Goal: Task Accomplishment & Management: Manage account settings

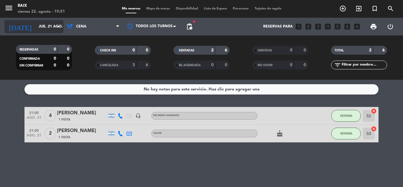
click at [38, 26] on input "jue. 21 ago." at bounding box center [61, 27] width 50 height 10
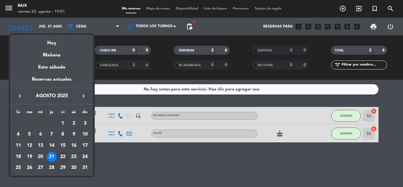
click at [60, 158] on div "22" at bounding box center [63, 157] width 10 height 10
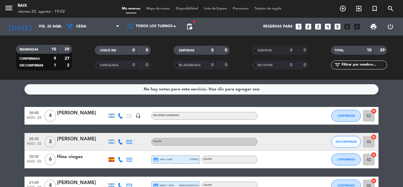
drag, startPoint x: 0, startPoint y: 118, endPoint x: 3, endPoint y: 122, distance: 5.2
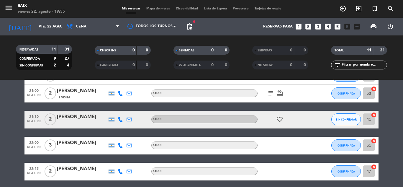
scroll to position [191, 0]
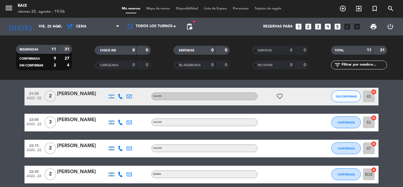
click at [3, 122] on bookings-row "20:00 ago. 22 4 [PERSON_NAME] headset_mic Sin menú asignado CONFIRMADA 52 cance…" at bounding box center [201, 61] width 403 height 244
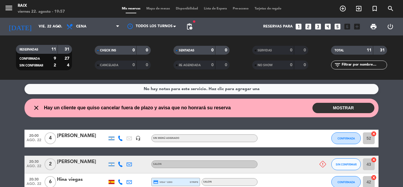
scroll to position [0, 0]
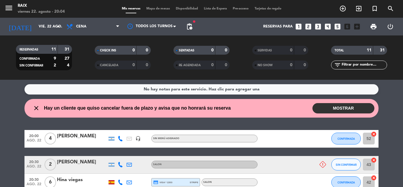
click at [36, 29] on input "vie. 22 ago." at bounding box center [61, 27] width 50 height 10
click at [35, 106] on icon "close" at bounding box center [36, 107] width 7 height 7
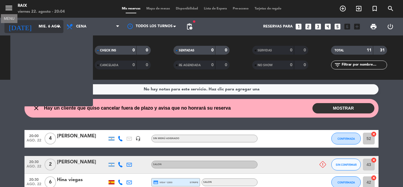
click at [37, 27] on input "mié. 6 ago." at bounding box center [61, 27] width 50 height 10
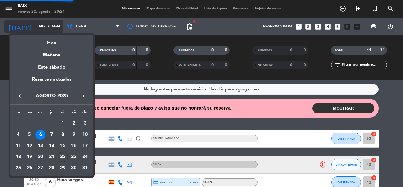
click at [37, 27] on div at bounding box center [201, 93] width 403 height 187
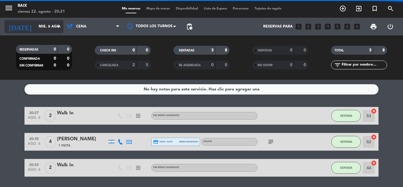
click at [37, 27] on input "mié. 6 ago." at bounding box center [61, 27] width 50 height 10
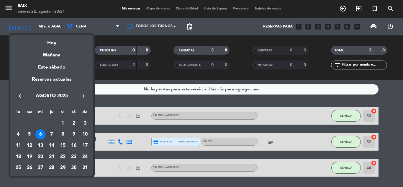
click at [52, 131] on div "7" at bounding box center [52, 134] width 10 height 10
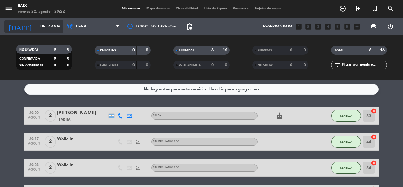
click at [52, 26] on input "jue. 7 ago." at bounding box center [61, 27] width 50 height 10
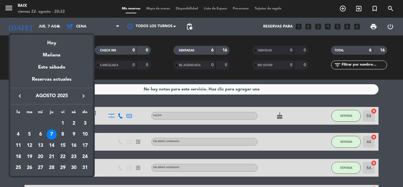
click at [63, 156] on div "22" at bounding box center [63, 157] width 10 height 10
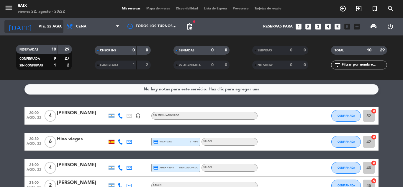
click at [58, 26] on icon "arrow_drop_down" at bounding box center [58, 26] width 7 height 7
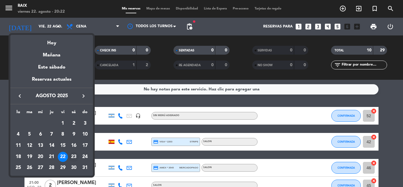
click at [76, 154] on div "23" at bounding box center [74, 157] width 10 height 10
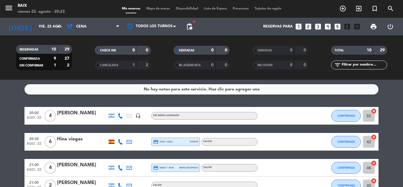
type input "sáb. 23 ago."
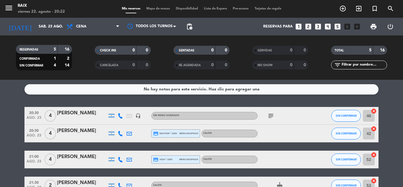
click at [308, 25] on icon "looks_two" at bounding box center [308, 27] width 8 height 8
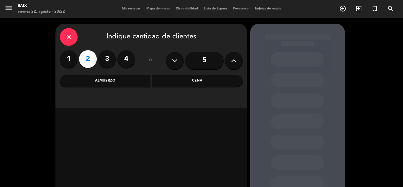
click at [182, 83] on div "Cena" at bounding box center [197, 81] width 91 height 12
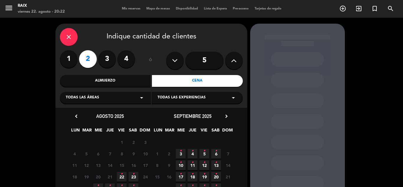
click at [133, 175] on icon "•" at bounding box center [133, 173] width 2 height 9
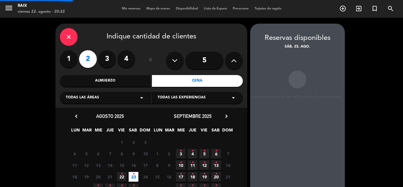
scroll to position [24, 0]
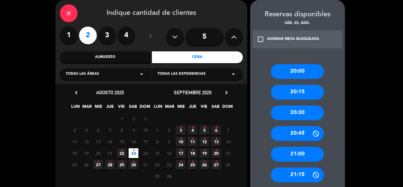
click at [289, 150] on div "21:00" at bounding box center [297, 154] width 53 height 15
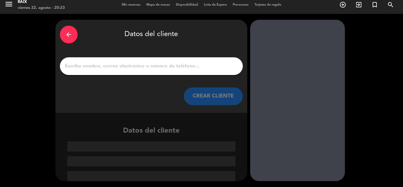
scroll to position [4, 0]
click at [136, 67] on input "1" at bounding box center [151, 66] width 174 height 8
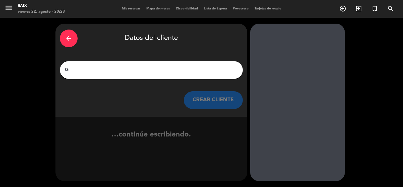
scroll to position [0, 0]
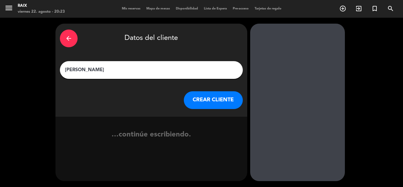
type input "[PERSON_NAME]"
click at [199, 100] on button "CREAR CLIENTE" at bounding box center [213, 100] width 59 height 18
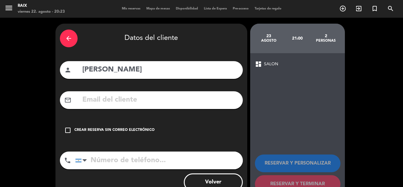
click at [70, 130] on icon "check_box_outline_blank" at bounding box center [67, 129] width 7 height 7
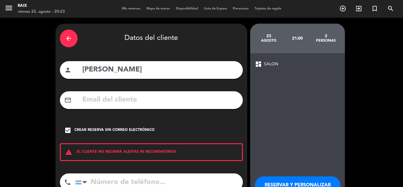
click at [110, 185] on input "tel" at bounding box center [158, 182] width 167 height 18
type input "1139501618"
click at [309, 149] on div "dashboard SALON RESERVAR Y PERSONALIZAR RESERVAR Y TERMINAR" at bounding box center [297, 137] width 95 height 168
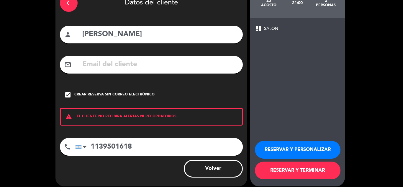
scroll to position [41, 0]
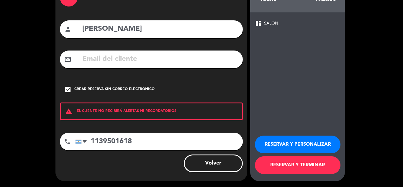
click at [291, 163] on button "RESERVAR Y TERMINAR" at bounding box center [297, 165] width 85 height 18
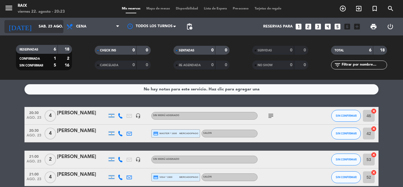
click at [39, 27] on input "sáb. 23 ago." at bounding box center [61, 27] width 50 height 10
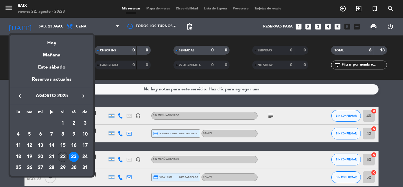
click at [61, 157] on div "22" at bounding box center [63, 157] width 10 height 10
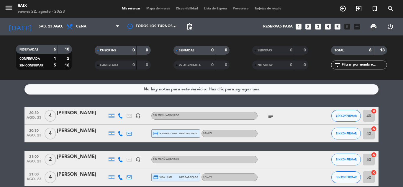
type input "vie. 22 ago."
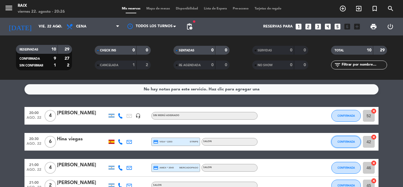
click at [346, 142] on span "CONFIRMADA" at bounding box center [345, 141] width 17 height 3
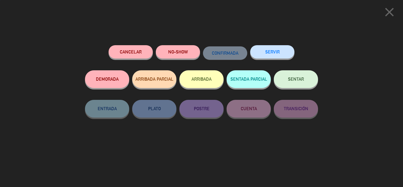
click at [299, 78] on span "SENTAR" at bounding box center [296, 78] width 16 height 5
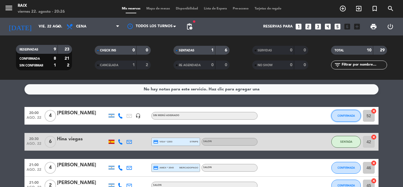
click at [337, 114] on span "CONFIRMADA" at bounding box center [345, 115] width 17 height 3
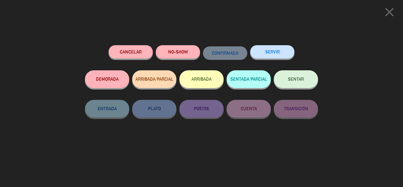
click at [287, 75] on button "SENTAR" at bounding box center [296, 79] width 44 height 18
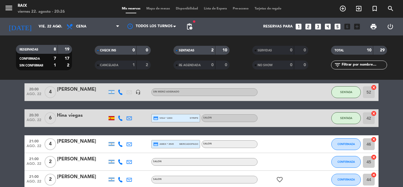
scroll to position [35, 0]
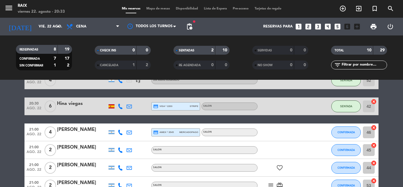
click at [0, 126] on bookings-row "20:00 ago. 22 4 [PERSON_NAME] headset_mic Sin menú asignado SENTADA 52 cancel 2…" at bounding box center [201, 184] width 403 height 226
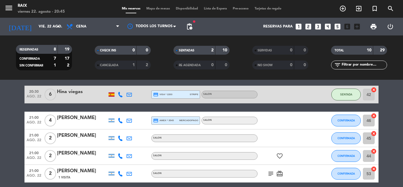
click at [269, 172] on icon "subject" at bounding box center [270, 173] width 7 height 7
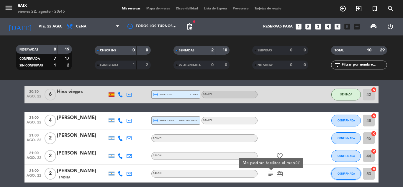
click at [347, 174] on span "CONFIRMADA" at bounding box center [345, 173] width 17 height 3
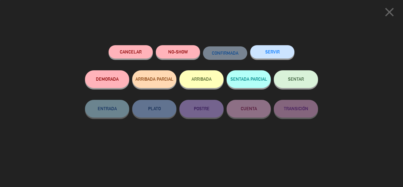
click at [293, 83] on button "SENTAR" at bounding box center [296, 79] width 44 height 18
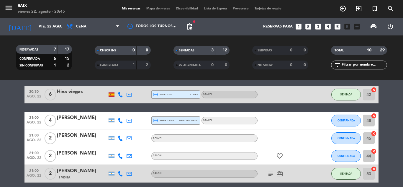
click at [0, 112] on bookings-row "20:00 ago. 22 4 [PERSON_NAME] headset_mic Sin menú asignado SENTADA 52 cancel 2…" at bounding box center [201, 173] width 403 height 226
click at [0, 128] on bookings-row "20:00 ago. 22 4 [PERSON_NAME] headset_mic Sin menú asignado SENTADA 52 cancel 2…" at bounding box center [201, 173] width 403 height 226
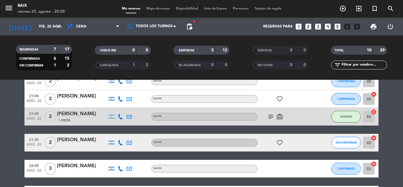
scroll to position [104, 0]
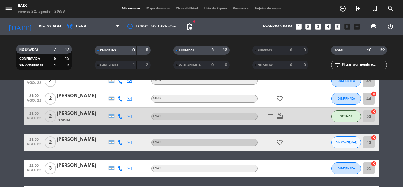
click at [0, 134] on bookings-row "20:00 ago. 22 4 [PERSON_NAME] headset_mic Sin menú asignado SENTADA 52 cancel 2…" at bounding box center [201, 115] width 403 height 226
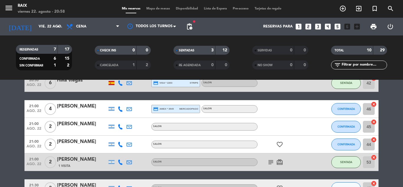
scroll to position [57, 0]
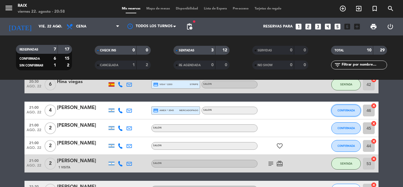
click at [344, 111] on span "CONFIRMADA" at bounding box center [345, 109] width 17 height 3
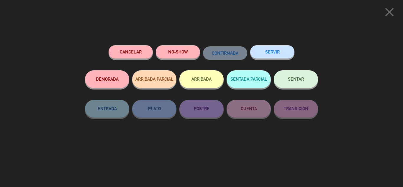
click at [295, 77] on span "SENTAR" at bounding box center [296, 78] width 16 height 5
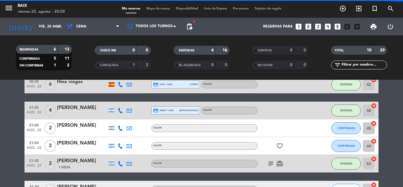
click at [0, 124] on bookings-row "20:00 ago. 22 4 [PERSON_NAME] headset_mic Sin menú asignado SENTADA 52 cancel 2…" at bounding box center [201, 163] width 403 height 226
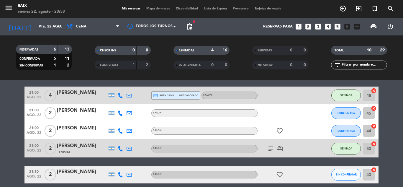
scroll to position [81, 0]
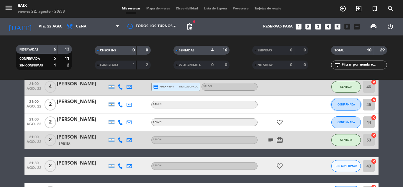
click at [354, 104] on span "CONFIRMADA" at bounding box center [345, 104] width 17 height 3
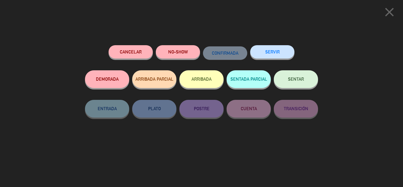
click at [296, 83] on button "SENTAR" at bounding box center [296, 79] width 44 height 18
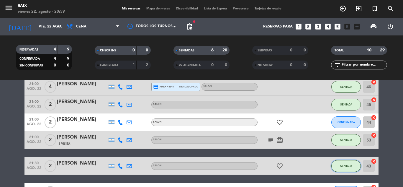
click at [346, 164] on span "SENTADA" at bounding box center [346, 165] width 12 height 3
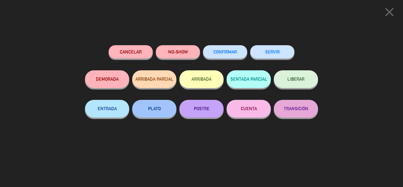
click at [388, 10] on icon "close" at bounding box center [389, 12] width 15 height 15
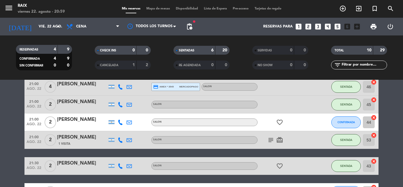
click at [0, 117] on bookings-row "20:00 ago. 22 4 [PERSON_NAME] headset_mic Sin menú asignado SENTADA 52 cancel 2…" at bounding box center [201, 139] width 403 height 226
click at [348, 124] on button "CONFIRMADA" at bounding box center [345, 122] width 29 height 12
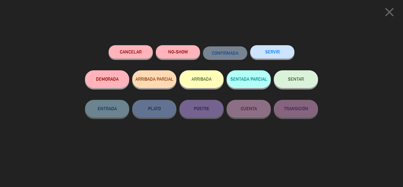
click at [307, 76] on button "SENTAR" at bounding box center [296, 79] width 44 height 18
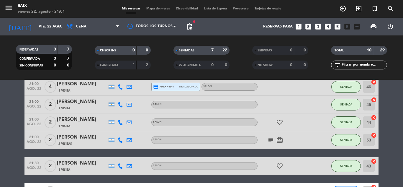
click at [0, 128] on bookings-row "20:00 ago. 22 4 [PERSON_NAME] 1 Visita headset_mic Sin menú asignado SENTADA 52…" at bounding box center [201, 139] width 403 height 226
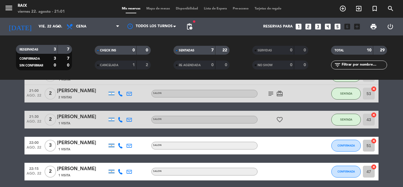
scroll to position [128, 0]
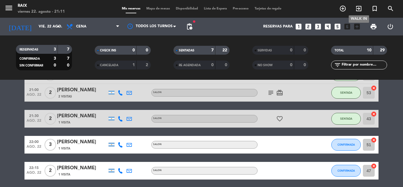
click at [357, 8] on icon "exit_to_app" at bounding box center [358, 8] width 7 height 7
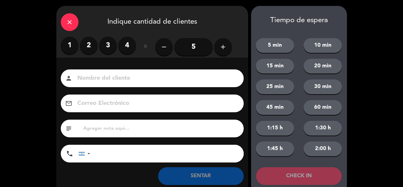
click at [86, 40] on label "2" at bounding box center [89, 46] width 18 height 18
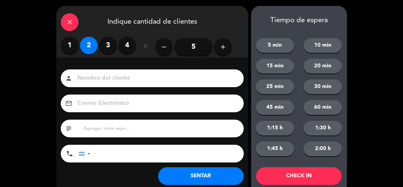
click at [193, 170] on button "SENTAR" at bounding box center [200, 176] width 85 height 18
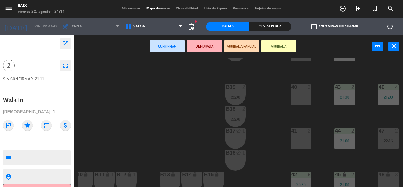
scroll to position [80, 72]
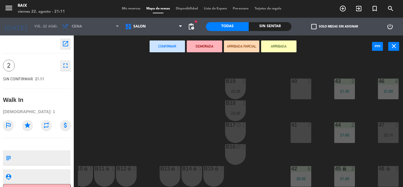
click at [383, 168] on div "lock" at bounding box center [388, 169] width 10 height 6
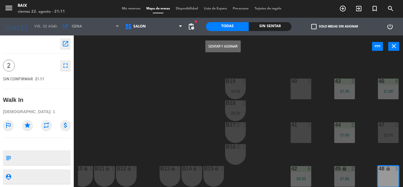
click at [222, 44] on button "Sentar y Asignar" at bounding box center [222, 46] width 35 height 12
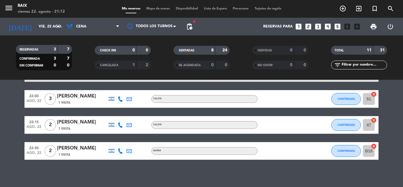
scroll to position [200, 0]
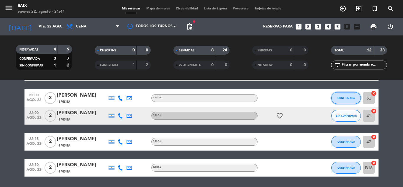
click at [346, 95] on button "CONFIRMADA" at bounding box center [345, 98] width 29 height 12
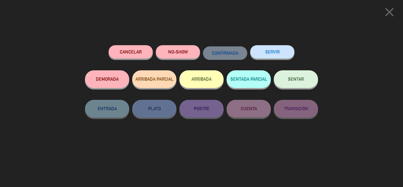
scroll to position [220, 0]
click at [291, 82] on button "SENTAR" at bounding box center [296, 79] width 44 height 18
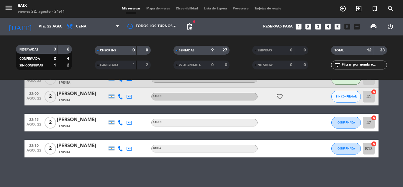
click at [0, 98] on bookings-row "20:00 ago. 22 4 [PERSON_NAME] 1 Visita headset_mic Sin menú asignado SENTADA 52…" at bounding box center [201, 22] width 403 height 270
click at [158, 10] on span "Mapa de mesas" at bounding box center [157, 8] width 29 height 3
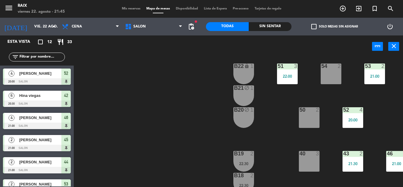
scroll to position [0, 64]
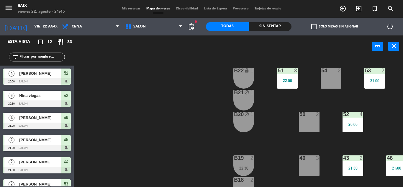
click at [131, 7] on span "Mis reservas" at bounding box center [131, 8] width 24 height 3
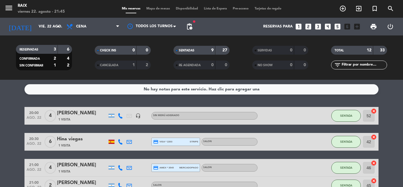
click at [43, 35] on div "[DATE] vie. 22 ago. arrow_drop_down" at bounding box center [33, 27] width 59 height 18
click at [42, 25] on input "vie. 22 ago." at bounding box center [61, 27] width 50 height 10
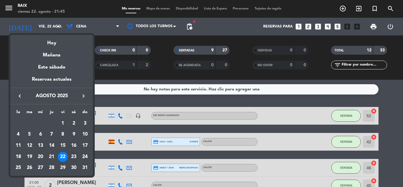
click at [73, 156] on div "23" at bounding box center [74, 157] width 10 height 10
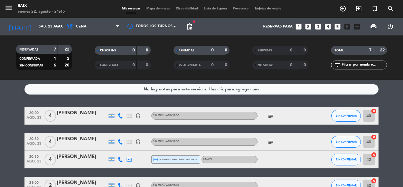
click at [0, 125] on bookings-row "20:00 ago. 23 4 [PERSON_NAME] headset_mic Sin menú asignado subject SIN CONFIRM…" at bounding box center [201, 181] width 403 height 149
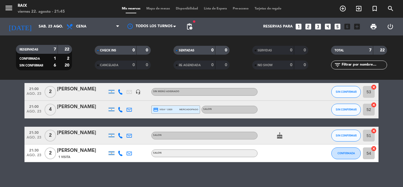
scroll to position [94, 0]
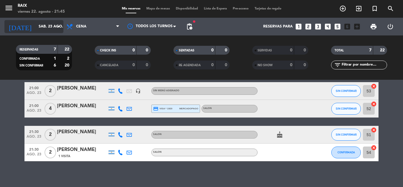
click at [45, 25] on input "sáb. 23 ago." at bounding box center [61, 27] width 50 height 10
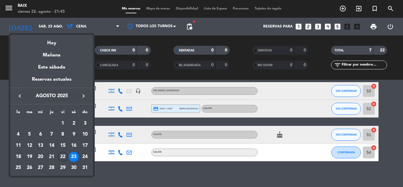
click at [61, 157] on div "22" at bounding box center [63, 157] width 10 height 10
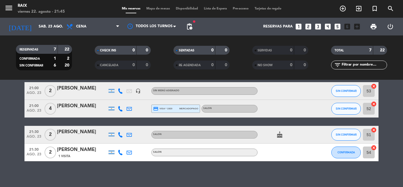
type input "vie. 22 ago."
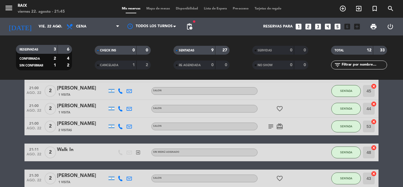
click at [11, 152] on bookings-row "20:00 ago. 22 4 [PERSON_NAME] 1 Visita headset_mic Sin menú asignado SENTADA 52…" at bounding box center [201, 147] width 403 height 270
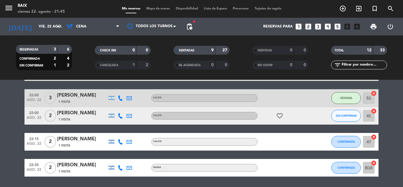
scroll to position [189, 0]
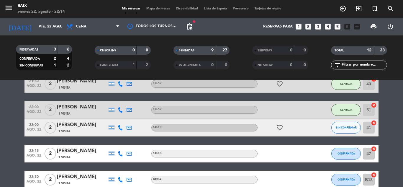
click at [17, 115] on bookings-row "20:00 ago. 22 4 [PERSON_NAME] 1 Visita headset_mic Sin menú asignado SENTADA 52…" at bounding box center [201, 53] width 403 height 270
click at [341, 125] on button "SIN CONFIRMAR" at bounding box center [345, 127] width 29 height 12
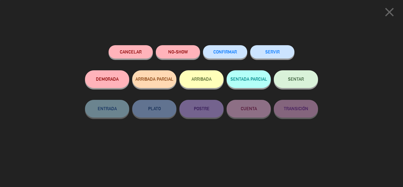
click at [300, 75] on button "SENTAR" at bounding box center [296, 79] width 44 height 18
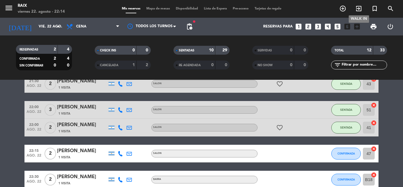
click at [361, 7] on icon "exit_to_app" at bounding box center [358, 8] width 7 height 7
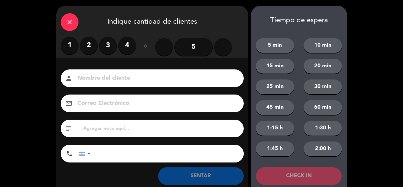
click at [88, 44] on label "2" at bounding box center [89, 46] width 18 height 18
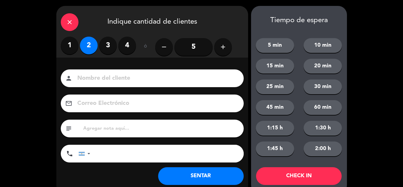
click at [196, 173] on button "SENTAR" at bounding box center [200, 176] width 85 height 18
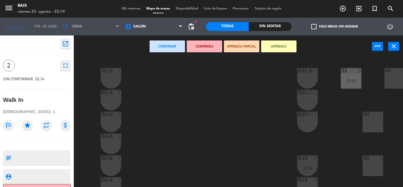
click at [372, 123] on div "50 2" at bounding box center [372, 121] width 21 height 21
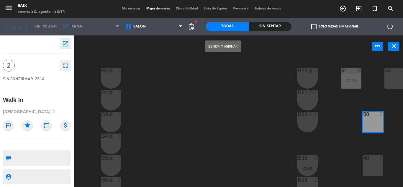
click at [210, 42] on button "Sentar y Asignar" at bounding box center [222, 46] width 35 height 12
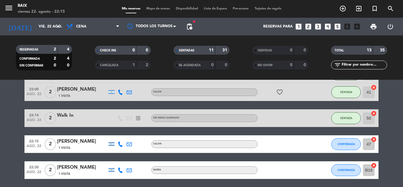
scroll to position [236, 0]
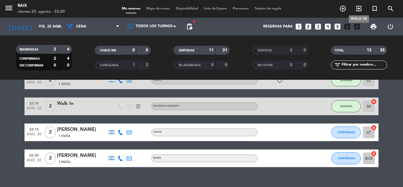
click at [358, 11] on icon "exit_to_app" at bounding box center [358, 8] width 7 height 7
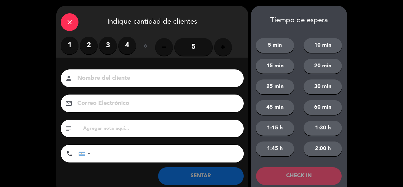
click at [93, 47] on label "2" at bounding box center [89, 46] width 18 height 18
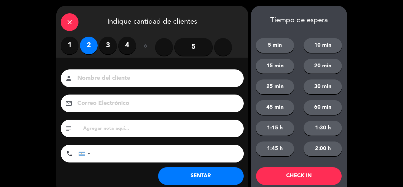
click at [198, 173] on button "SENTAR" at bounding box center [200, 176] width 85 height 18
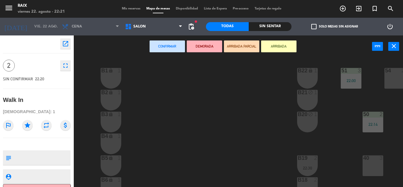
click at [124, 10] on span "Mis reservas" at bounding box center [131, 8] width 24 height 3
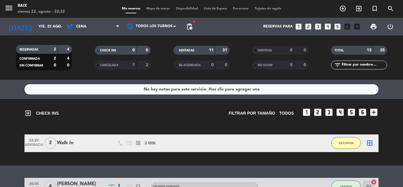
scroll to position [12, 0]
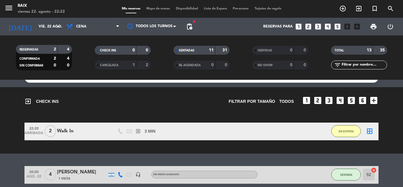
drag, startPoint x: 0, startPoint y: 129, endPoint x: 0, endPoint y: 151, distance: 22.1
click at [0, 151] on div "exit_to_app CHECK INS Filtrar por tamaño TODOS looks_one looks_two looks_3 look…" at bounding box center [201, 120] width 403 height 66
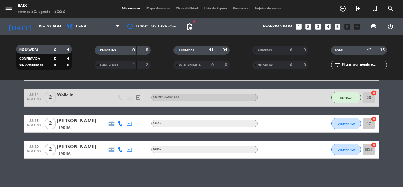
scroll to position [316, 0]
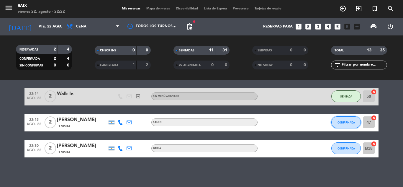
click at [349, 121] on span "CONFIRMADA" at bounding box center [345, 122] width 17 height 3
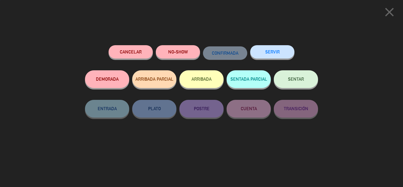
click at [292, 81] on span "SENTAR" at bounding box center [296, 78] width 16 height 5
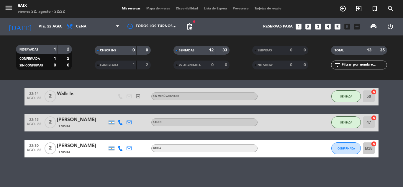
click at [393, 138] on bookings-row "20:00 ago. 22 4 [PERSON_NAME] 1 Visita headset_mic Sin menú asignado SENTADA 52…" at bounding box center [201, 9] width 403 height 296
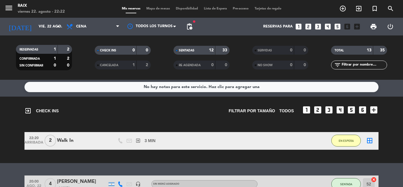
scroll to position [0, 0]
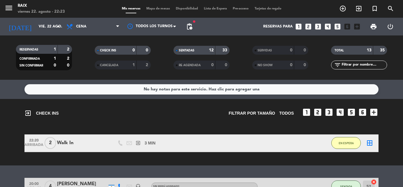
click at [371, 143] on icon "border_all" at bounding box center [369, 142] width 7 height 7
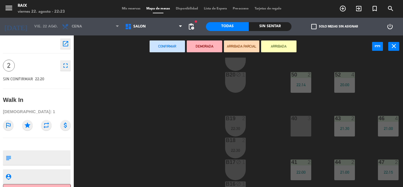
scroll to position [47, 72]
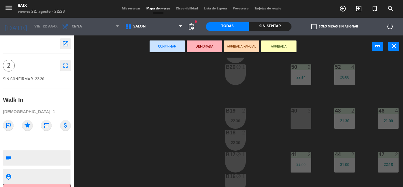
click at [295, 121] on div "40 3" at bounding box center [300, 118] width 21 height 21
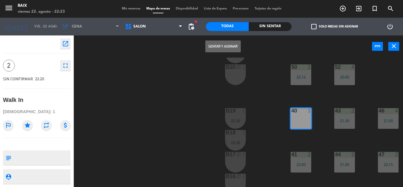
click at [215, 46] on button "Sentar y Asignar" at bounding box center [222, 46] width 35 height 12
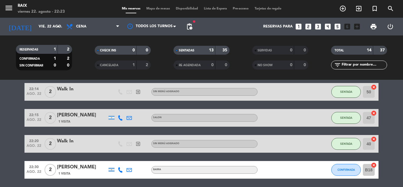
scroll to position [259, 0]
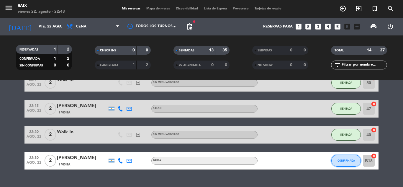
click at [345, 159] on span "CONFIRMADA" at bounding box center [345, 160] width 17 height 3
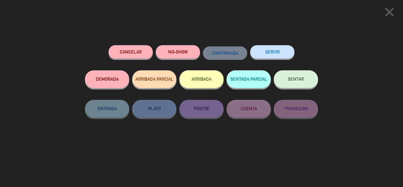
click at [300, 79] on span "SENTAR" at bounding box center [296, 78] width 16 height 5
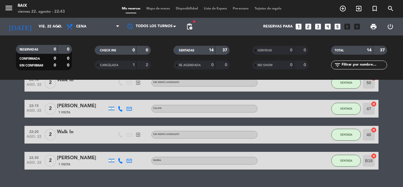
click at [0, 138] on bookings-row "20:00 ago. 22 4 [PERSON_NAME] 1 Visita headset_mic Sin menú asignado SENTADA 52…" at bounding box center [201, 8] width 403 height 322
